Goal: Communication & Community: Answer question/provide support

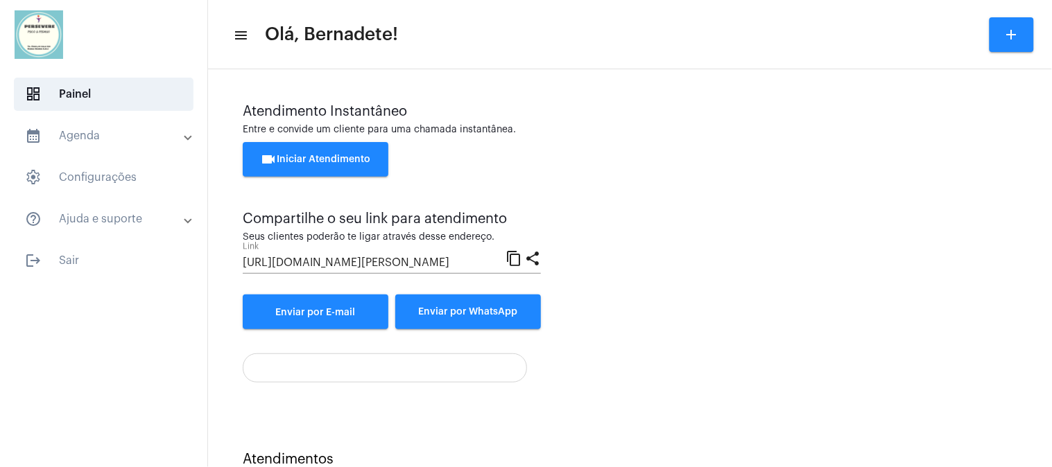
click at [309, 156] on span "videocam Iniciar Atendimento" at bounding box center [316, 160] width 110 height 10
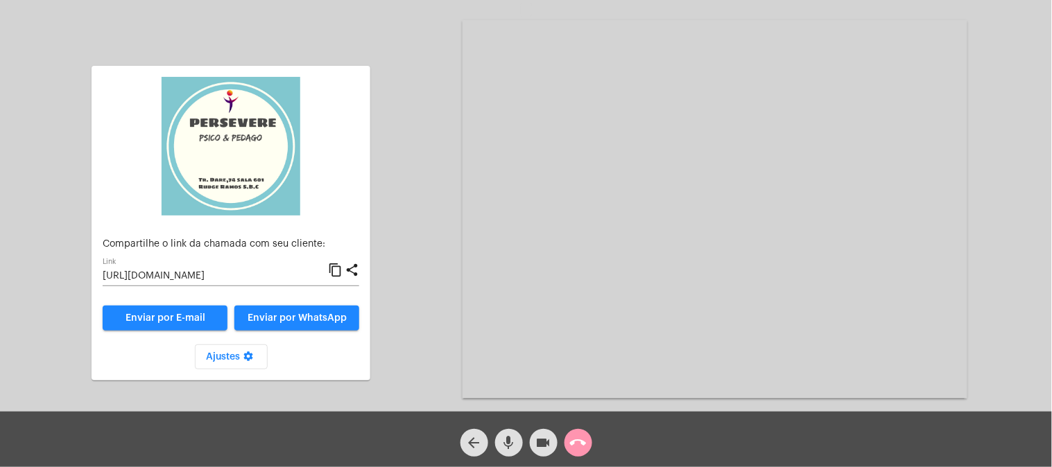
click at [331, 269] on mat-icon "content_copy" at bounding box center [335, 270] width 15 height 17
